Goal: Find specific page/section: Find specific page/section

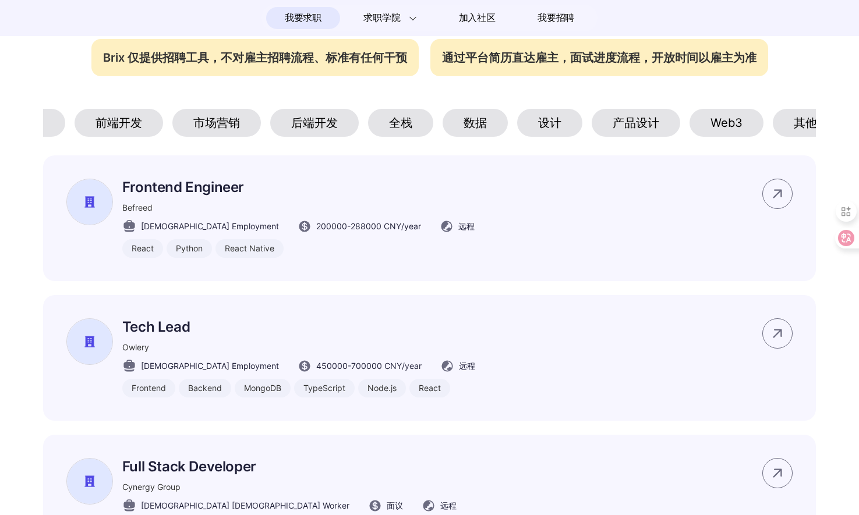
scroll to position [0, 214]
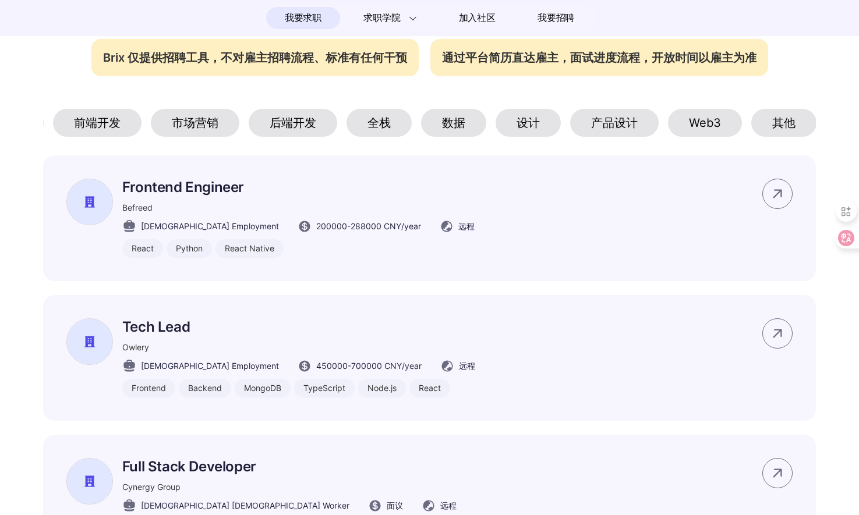
click at [596, 125] on div "产品设计" at bounding box center [614, 123] width 88 height 28
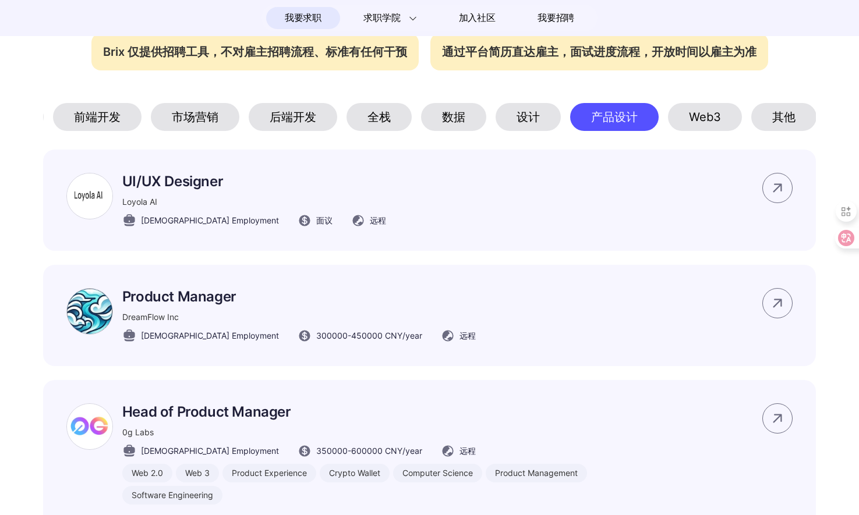
scroll to position [545, 0]
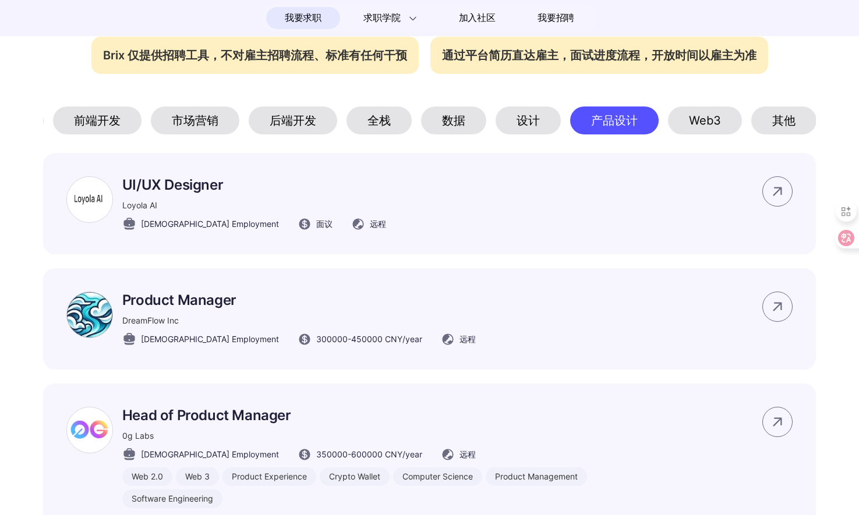
click at [541, 126] on div "设计" at bounding box center [527, 121] width 65 height 28
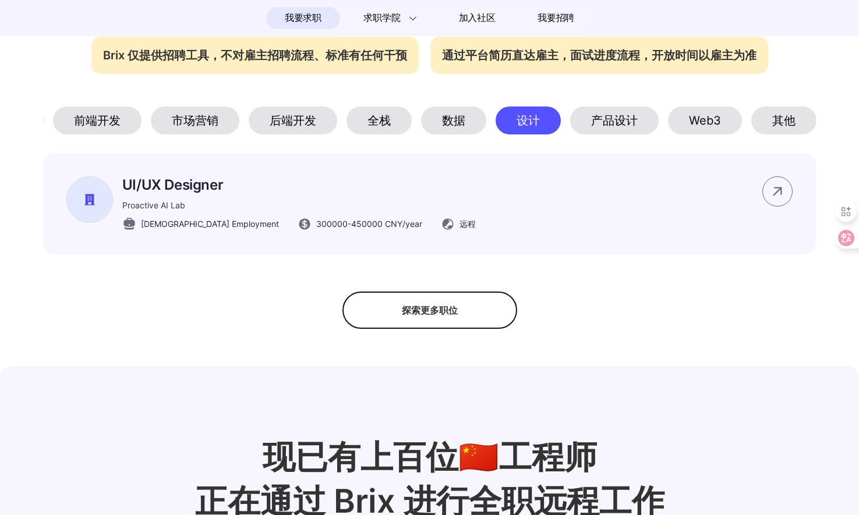
click at [713, 127] on div "Web3" at bounding box center [705, 121] width 74 height 28
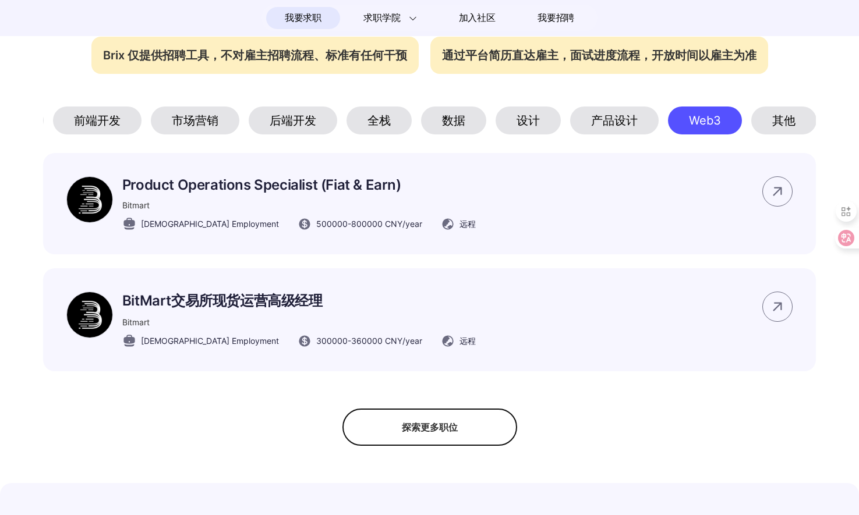
click at [800, 118] on div "其他" at bounding box center [783, 121] width 65 height 28
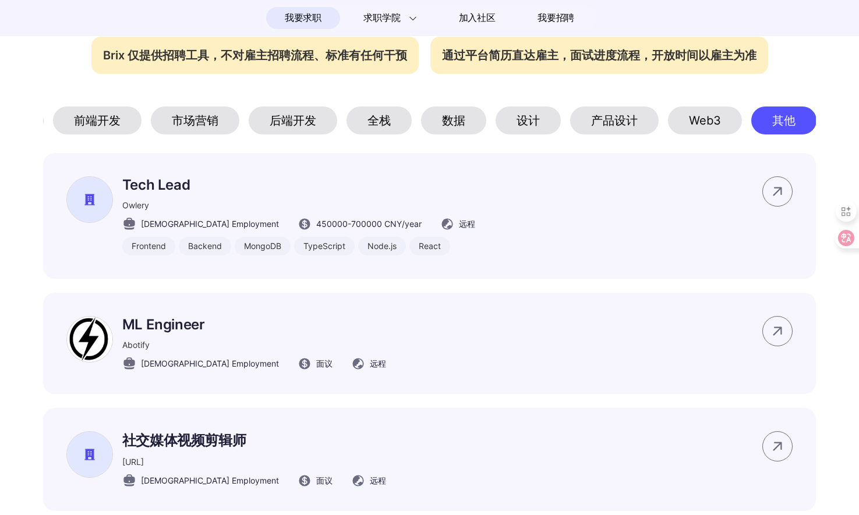
click at [573, 126] on div "产品设计" at bounding box center [614, 121] width 88 height 28
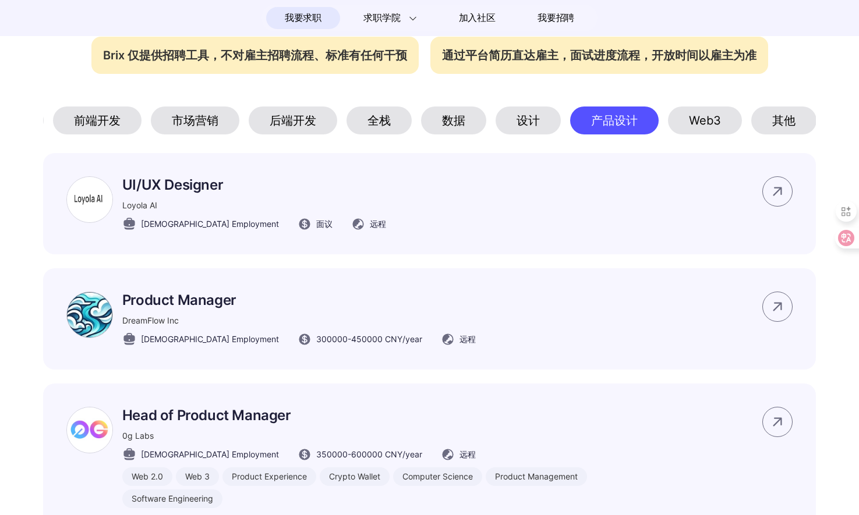
click at [546, 127] on div "设计" at bounding box center [527, 121] width 65 height 28
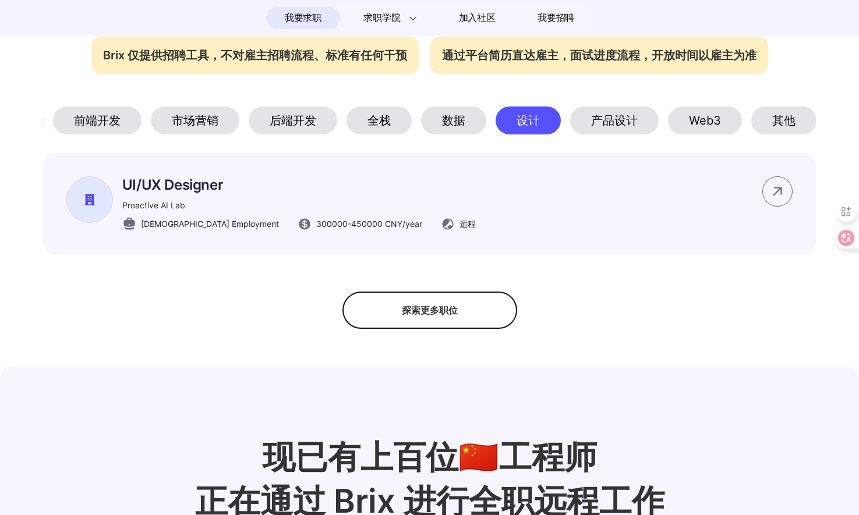
click at [628, 126] on div "产品设计" at bounding box center [614, 121] width 88 height 28
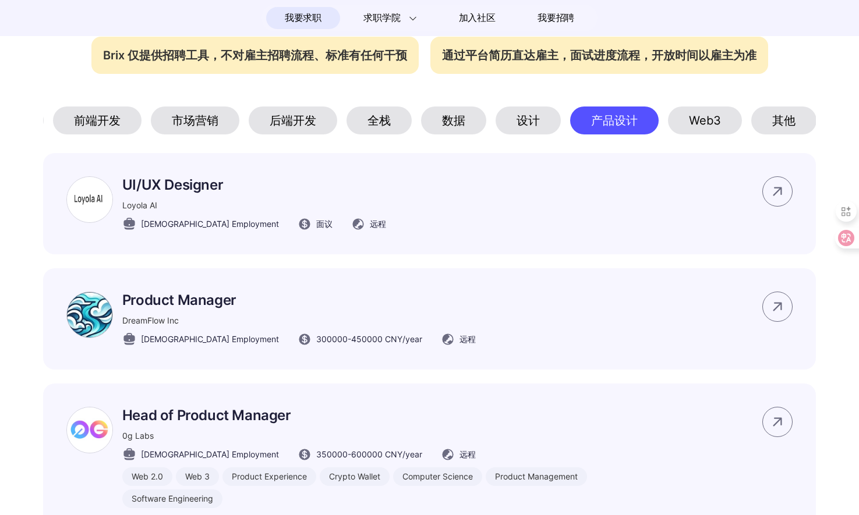
click at [562, 124] on div "全部 战略 销售 前端开发 市场营销 后端开发 全栈 数据 设计 产品设计 Web3 其他" at bounding box center [215, 121] width 773 height 28
click at [532, 121] on div "设计" at bounding box center [527, 121] width 65 height 28
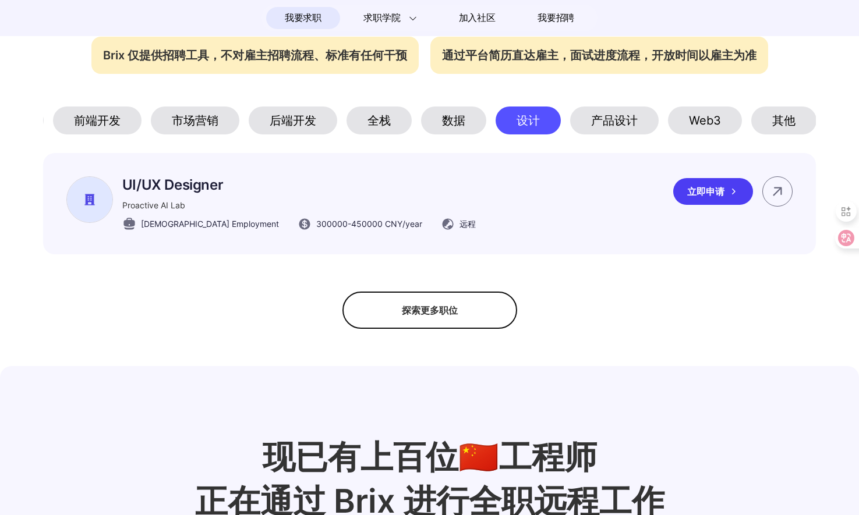
click at [114, 197] on div "UI/UX Designer Proactive AI Lab [DEMOGRAPHIC_DATA] Employment 300000 - 450000 C…" at bounding box center [270, 203] width 409 height 55
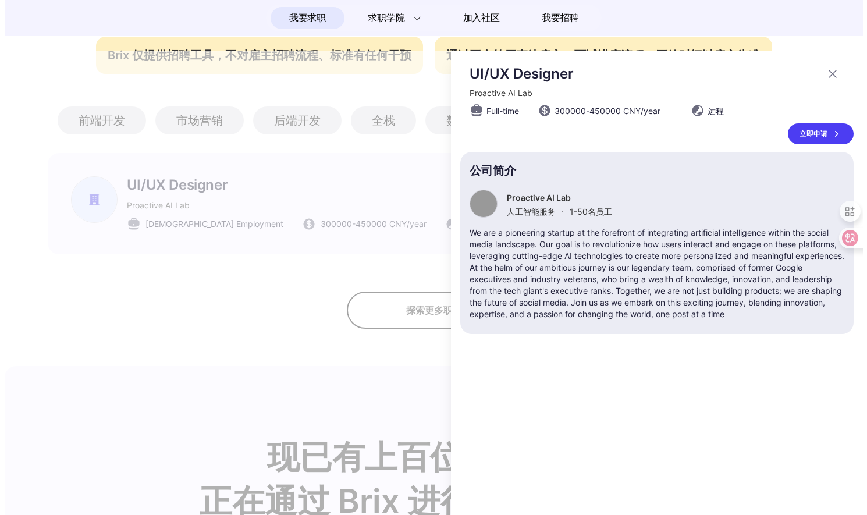
scroll to position [0, 206]
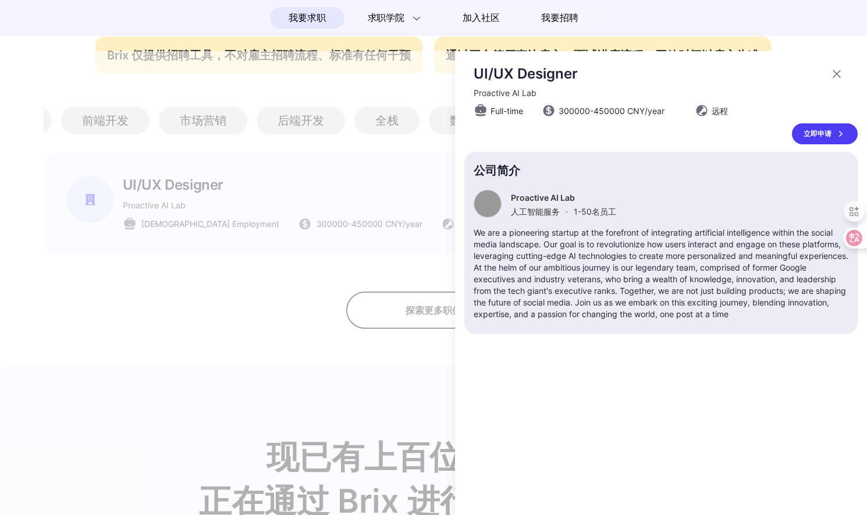
click at [87, 207] on div at bounding box center [433, 283] width 867 height 464
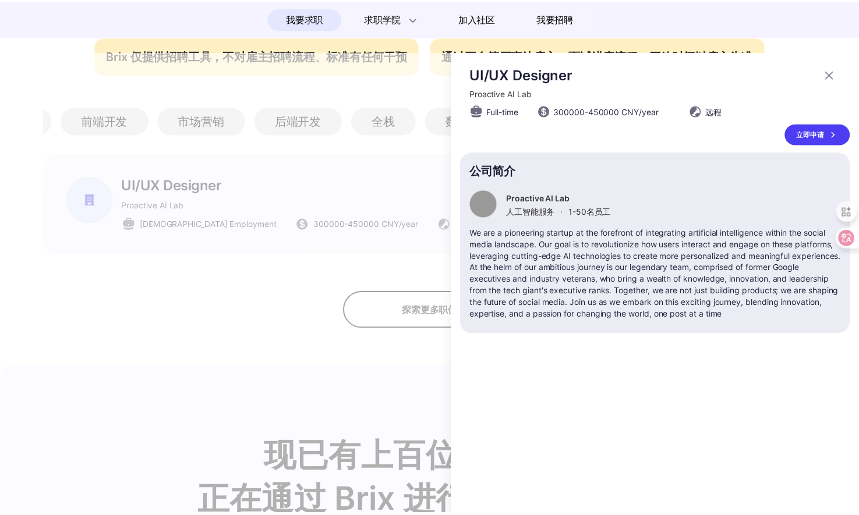
scroll to position [545, 0]
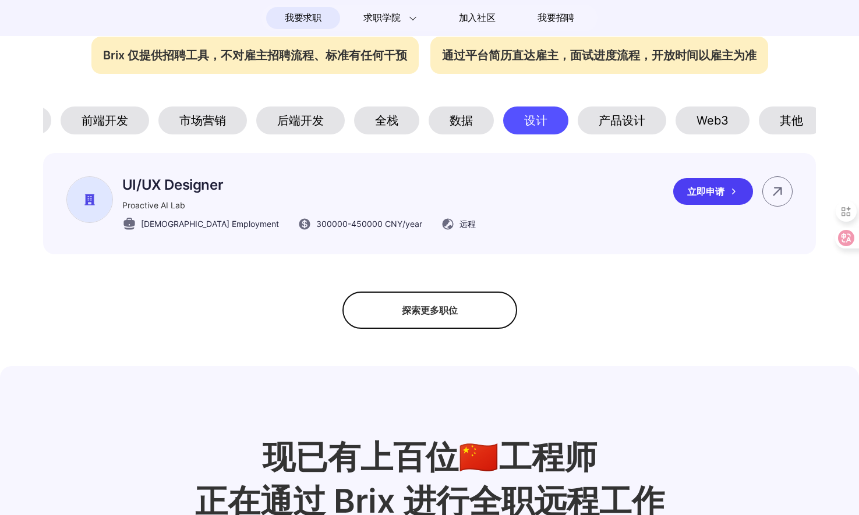
click at [123, 207] on div "UI/UX Designer Proactive AI Lab [DEMOGRAPHIC_DATA] Employment 300000 - 450000 C…" at bounding box center [298, 203] width 353 height 55
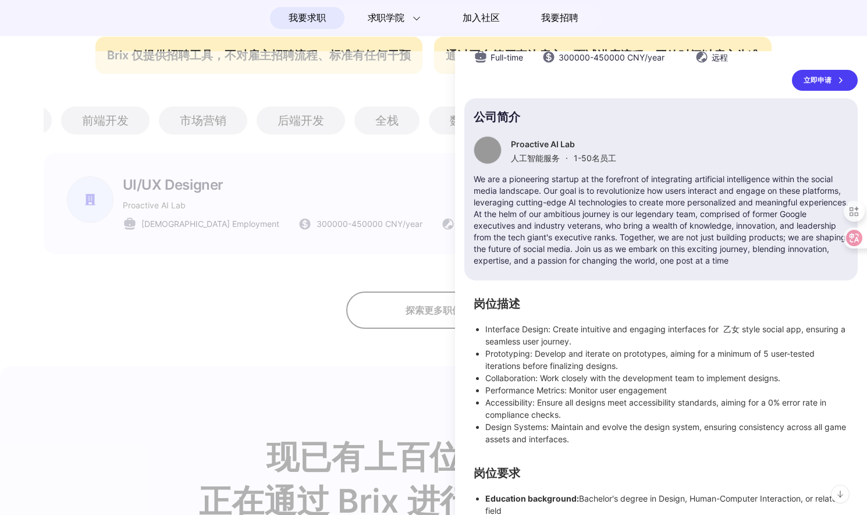
scroll to position [154, 0]
